Goal: Entertainment & Leisure: Consume media (video, audio)

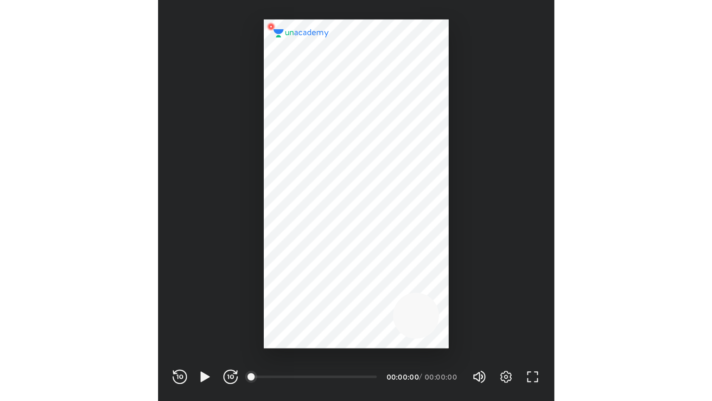
scroll to position [307, 304]
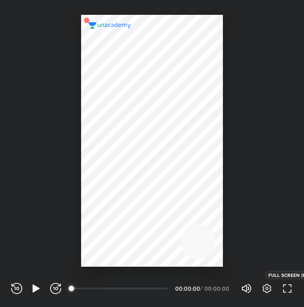
click at [283, 287] on icon "button" at bounding box center [287, 288] width 11 height 11
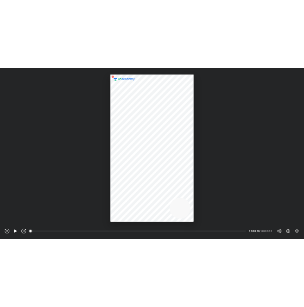
scroll to position [401, 712]
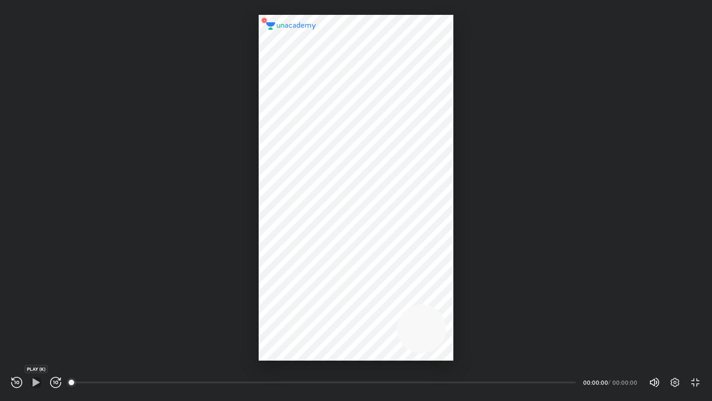
click at [38, 307] on icon "button" at bounding box center [36, 381] width 11 height 11
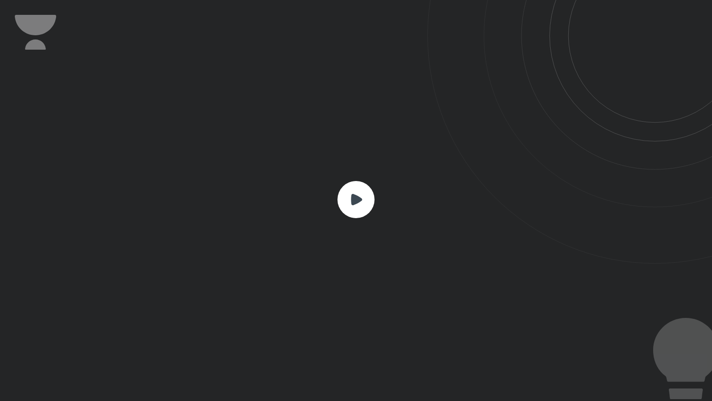
click at [304, 213] on icon at bounding box center [355, 199] width 37 height 37
click at [304, 208] on rect at bounding box center [355, 199] width 37 height 37
click at [304, 307] on div at bounding box center [356, 200] width 712 height 401
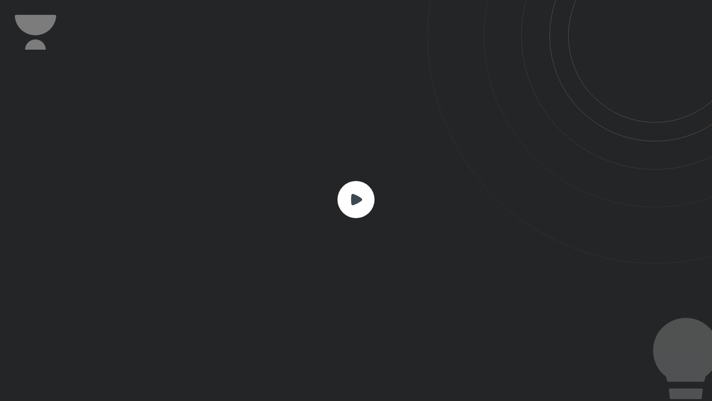
click at [304, 307] on div at bounding box center [356, 200] width 712 height 401
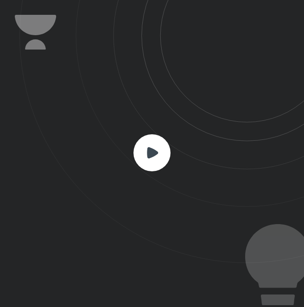
scroll to position [307, 304]
